Goal: Use online tool/utility

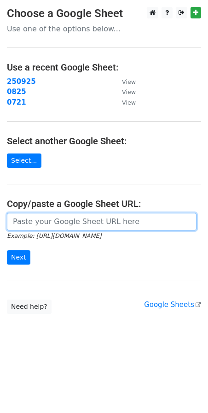
click at [62, 227] on input "url" at bounding box center [102, 221] width 190 height 17
paste input "[URL][DOMAIN_NAME]"
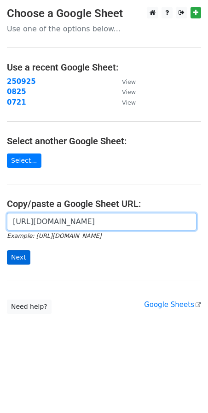
type input "[URL][DOMAIN_NAME]"
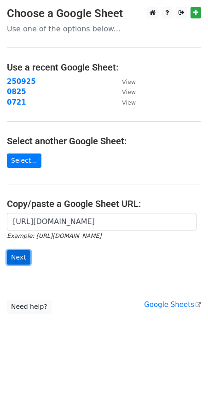
click at [22, 261] on input "Next" at bounding box center [18, 257] width 23 height 14
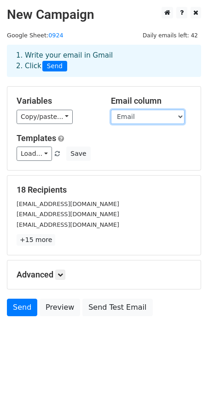
click at [153, 111] on select "Name Email" at bounding box center [148, 117] width 74 height 14
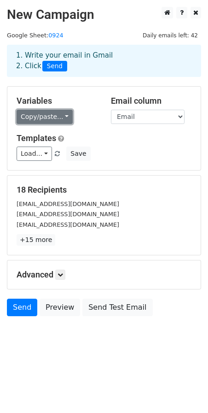
click at [63, 114] on link "Copy/paste..." at bounding box center [45, 117] width 56 height 14
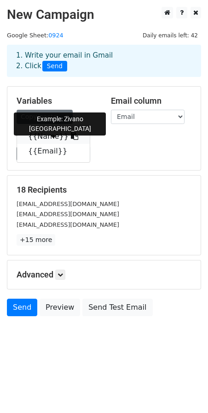
click at [44, 138] on link "{{Name}}" at bounding box center [53, 136] width 73 height 15
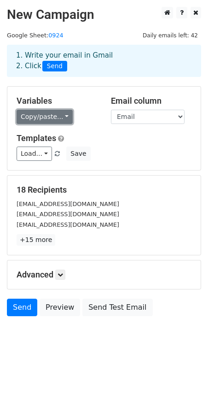
click at [64, 118] on link "Copy/paste..." at bounding box center [45, 117] width 56 height 14
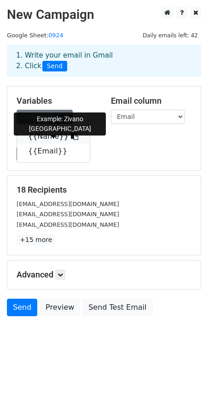
click at [36, 139] on link "{{Name}}" at bounding box center [53, 136] width 73 height 15
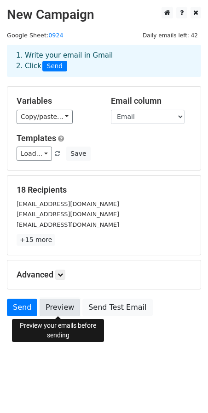
click at [59, 310] on link "Preview" at bounding box center [60, 306] width 41 height 17
